Goal: Find contact information: Find contact information

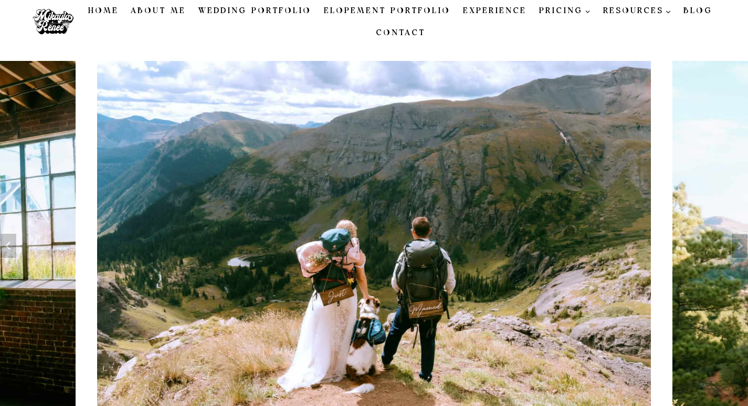
click at [408, 38] on link "Contact" at bounding box center [401, 33] width 62 height 22
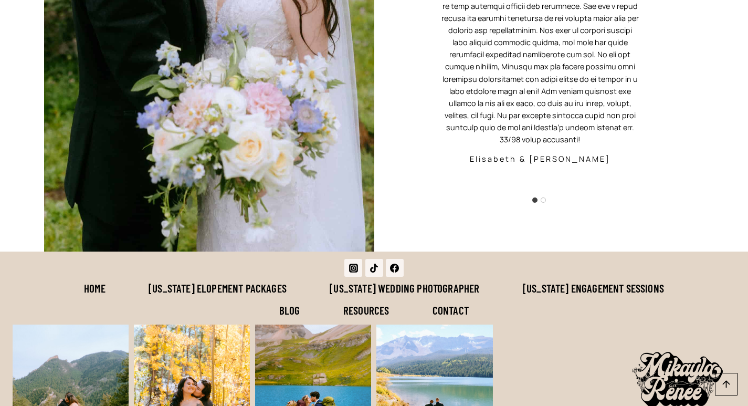
scroll to position [1688, 0]
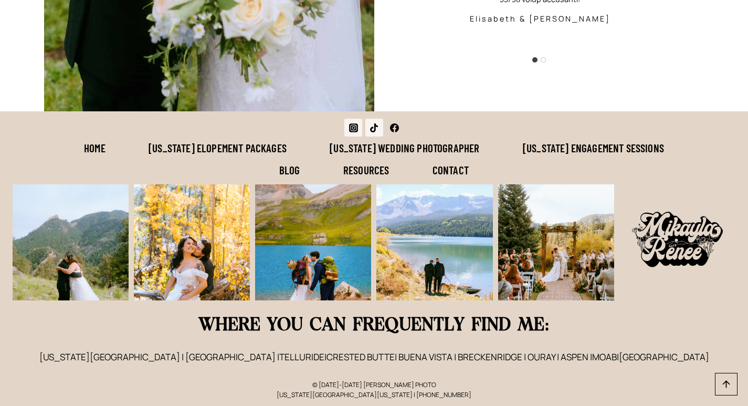
click at [397, 126] on icon "Facebook" at bounding box center [394, 127] width 9 height 9
